Goal: Information Seeking & Learning: Learn about a topic

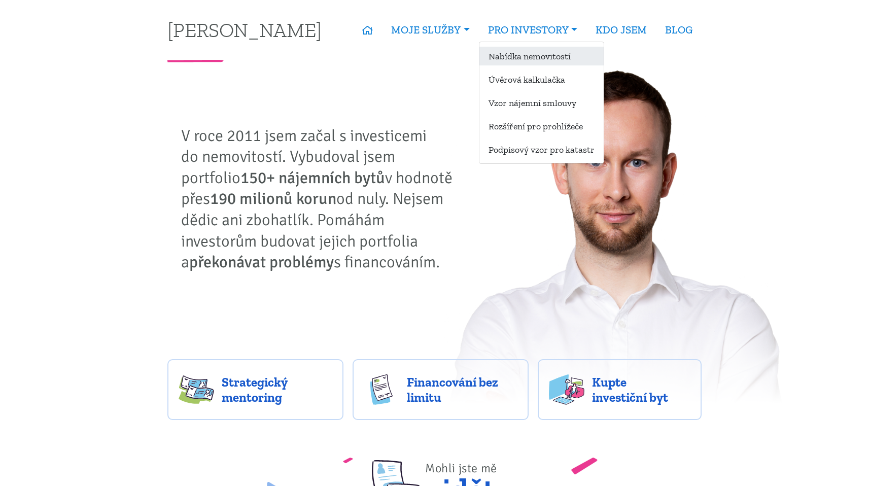
click at [555, 54] on link "Nabídka nemovitostí" at bounding box center [542, 56] width 124 height 19
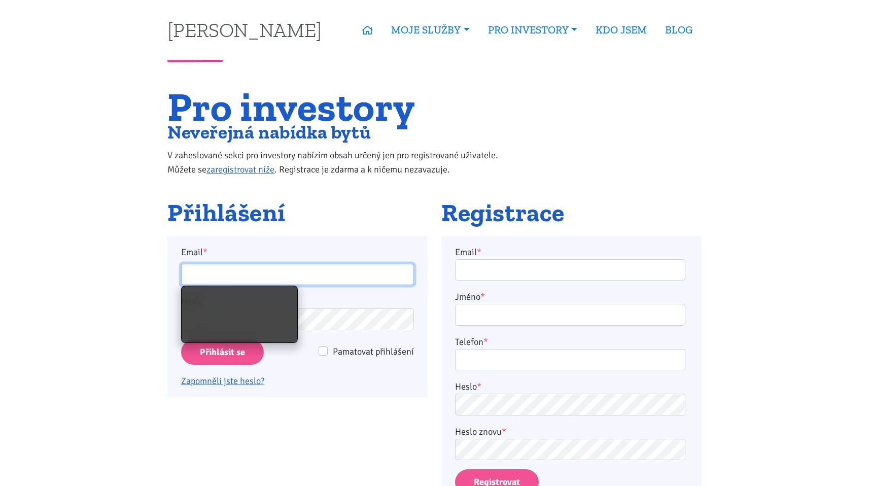
type input "[EMAIL_ADDRESS][DOMAIN_NAME]"
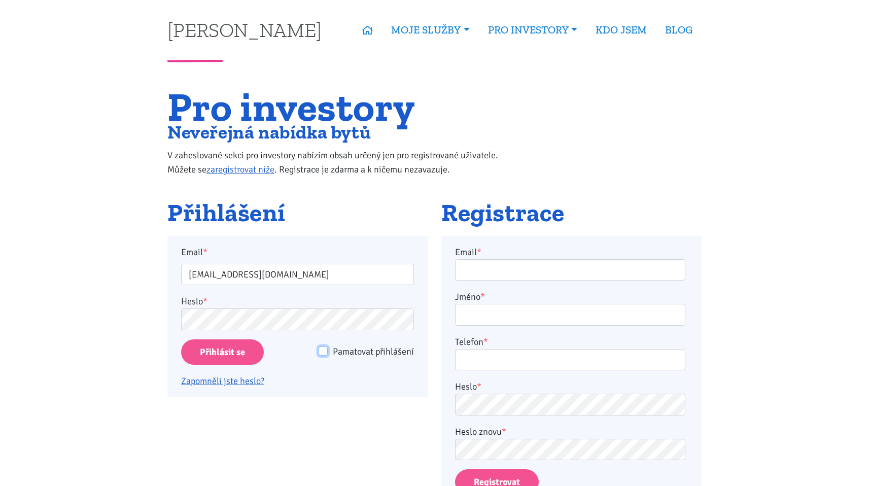
click at [322, 349] on input "Pamatovat přihlášení" at bounding box center [323, 351] width 9 height 9
checkbox input "true"
drag, startPoint x: 250, startPoint y: 357, endPoint x: 241, endPoint y: 357, distance: 9.1
click at [250, 357] on input "Přihlásit se" at bounding box center [222, 352] width 83 height 26
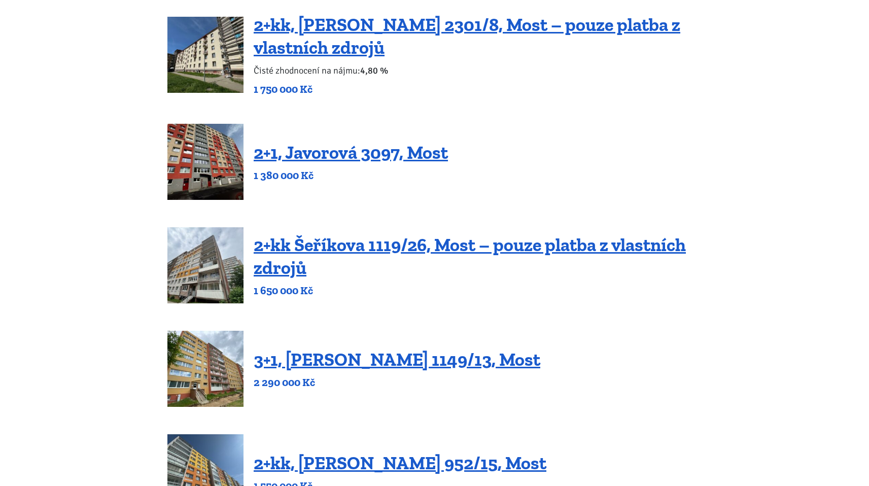
scroll to position [274, 0]
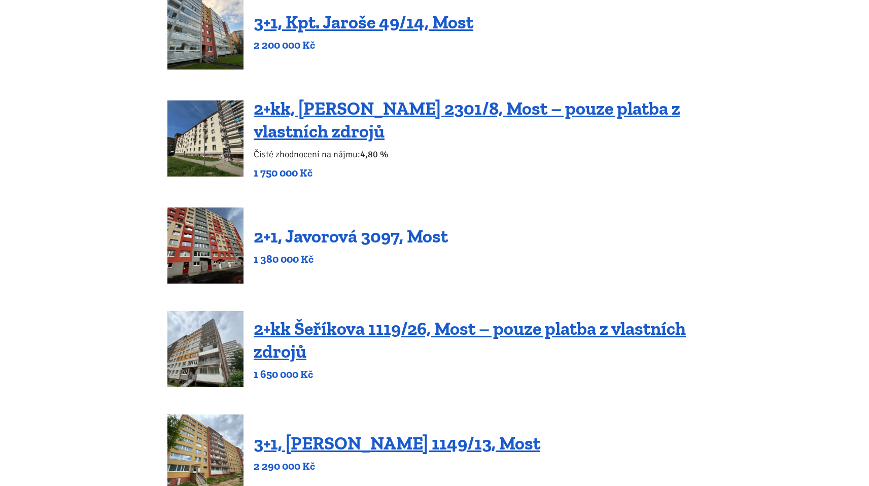
click at [369, 243] on link "2+1, Javorová 3097, Most" at bounding box center [351, 236] width 194 height 22
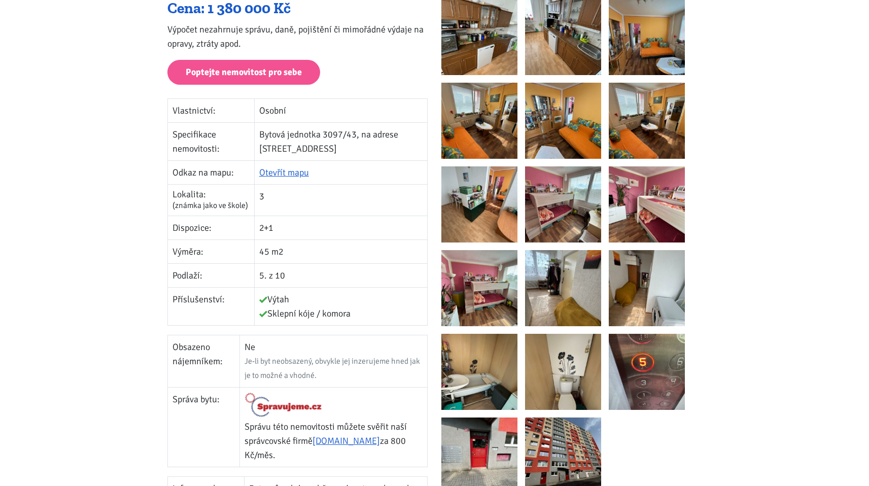
scroll to position [365, 0]
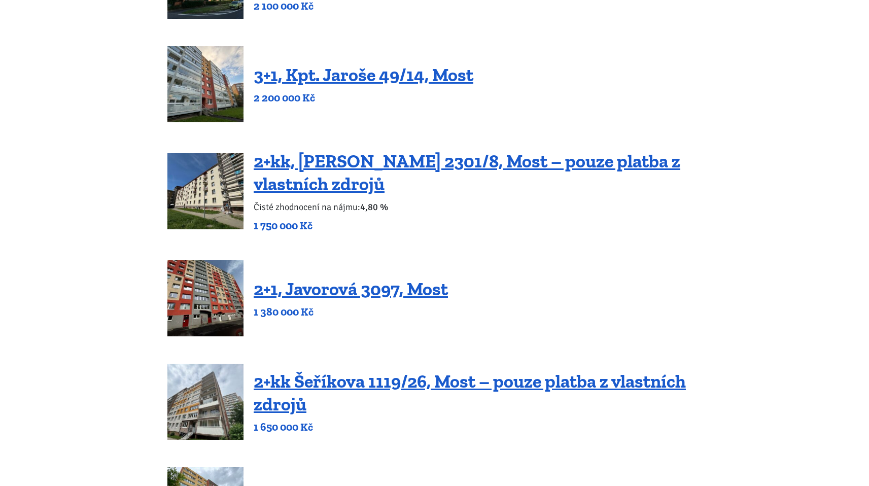
scroll to position [66, 0]
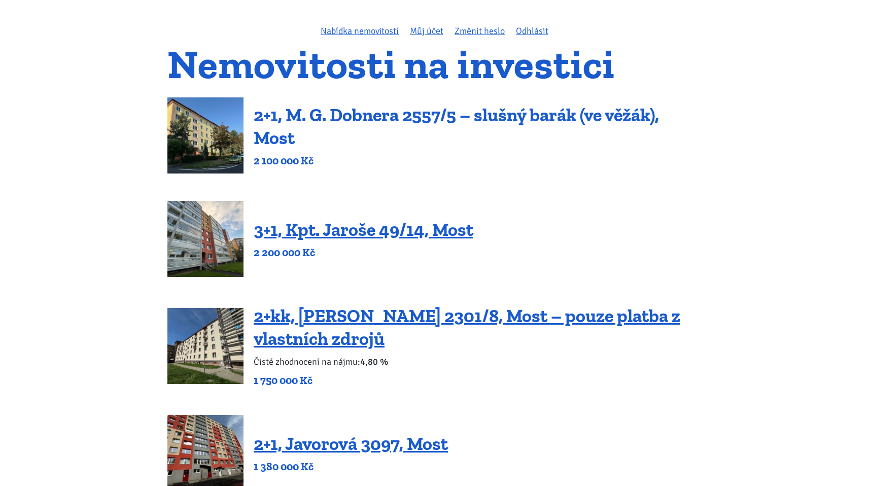
click at [412, 121] on link "2+1, M. G. Dobnera 2557/5 – slušný barák (ve věžák), Most" at bounding box center [456, 126] width 405 height 45
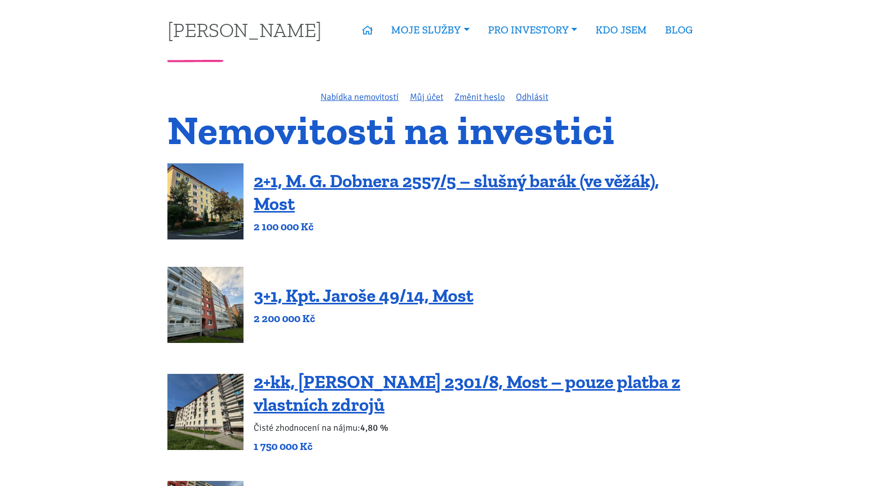
scroll to position [66, 0]
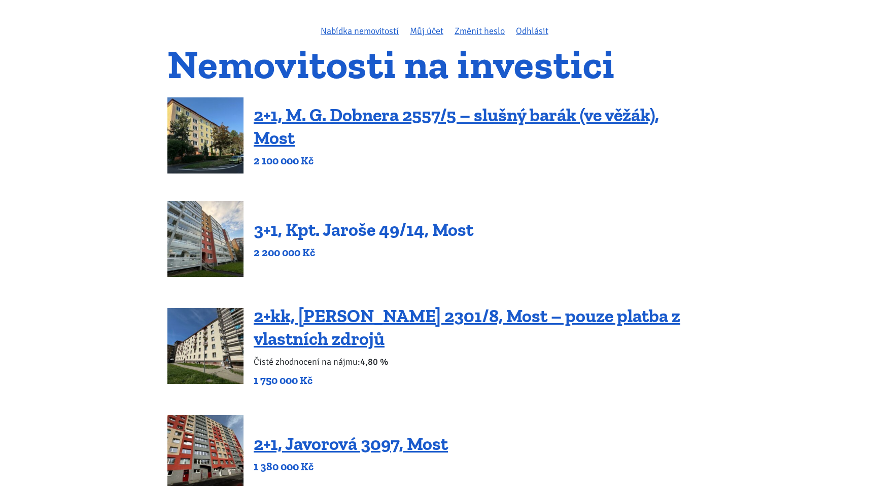
click at [395, 224] on link "3+1, Kpt. Jaroše 49/14, Most" at bounding box center [364, 230] width 220 height 22
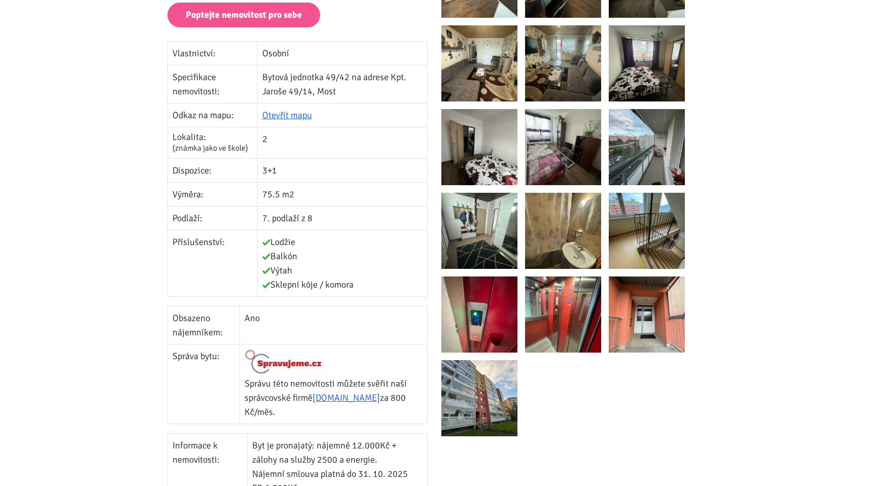
scroll to position [329, 0]
